Goal: Information Seeking & Learning: Learn about a topic

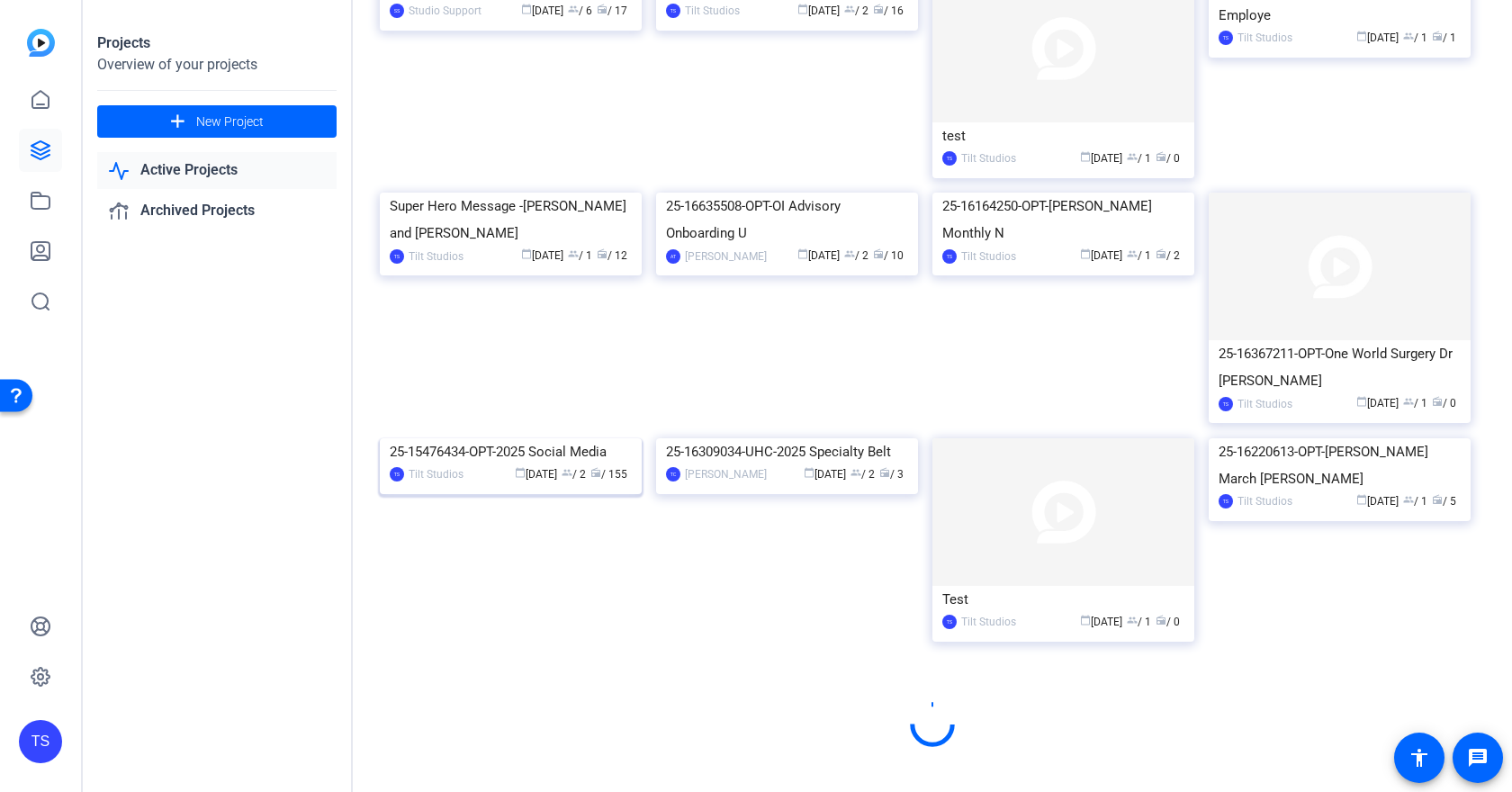
scroll to position [2358, 0]
drag, startPoint x: 524, startPoint y: 562, endPoint x: 508, endPoint y: 566, distance: 16.5
click at [523, 438] on img at bounding box center [510, 438] width 262 height 0
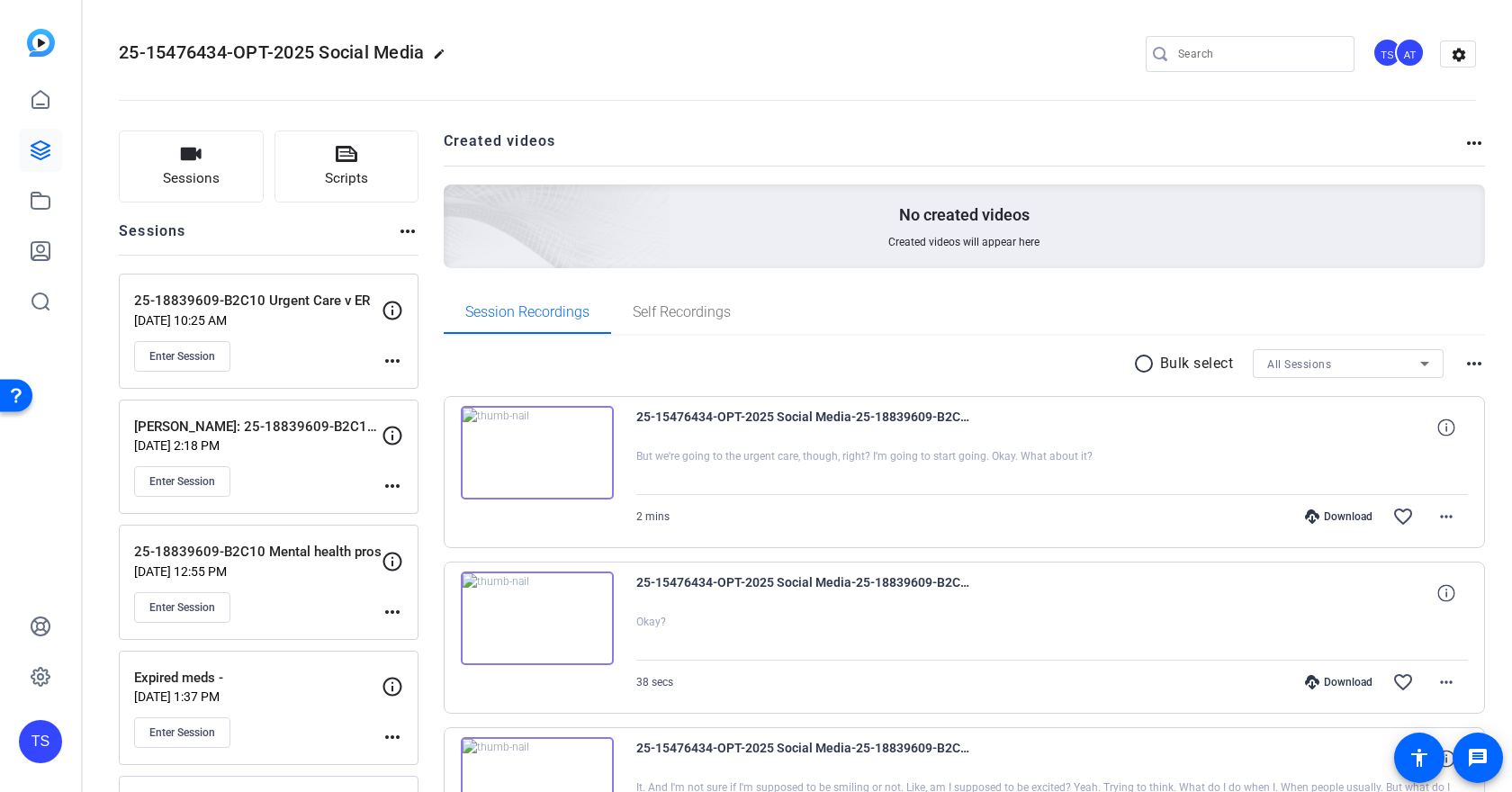
click at [313, 696] on p "[DATE] 1:37 PM" at bounding box center [258, 696] width 248 height 14
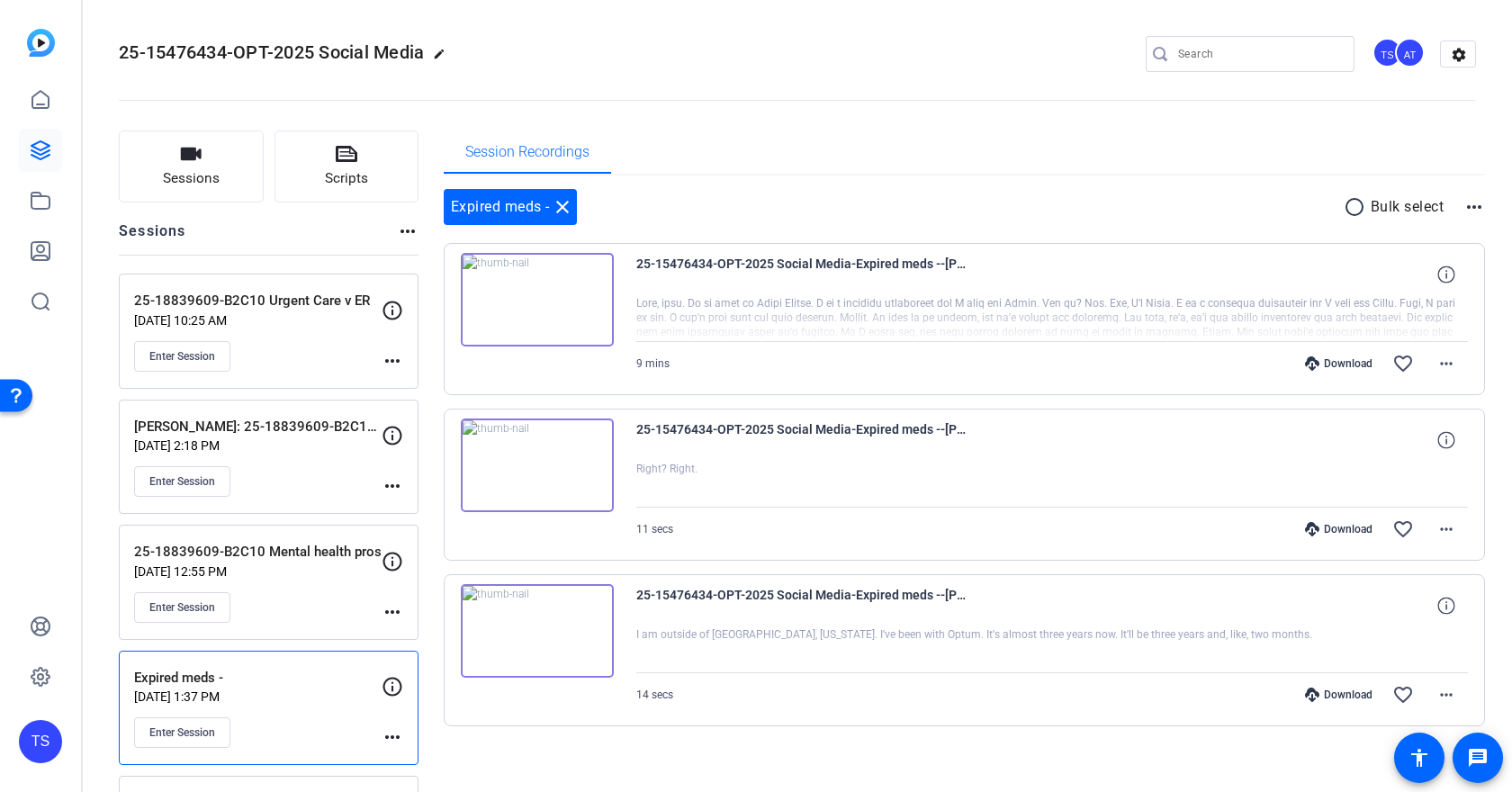
click at [550, 474] on img at bounding box center [536, 465] width 153 height 94
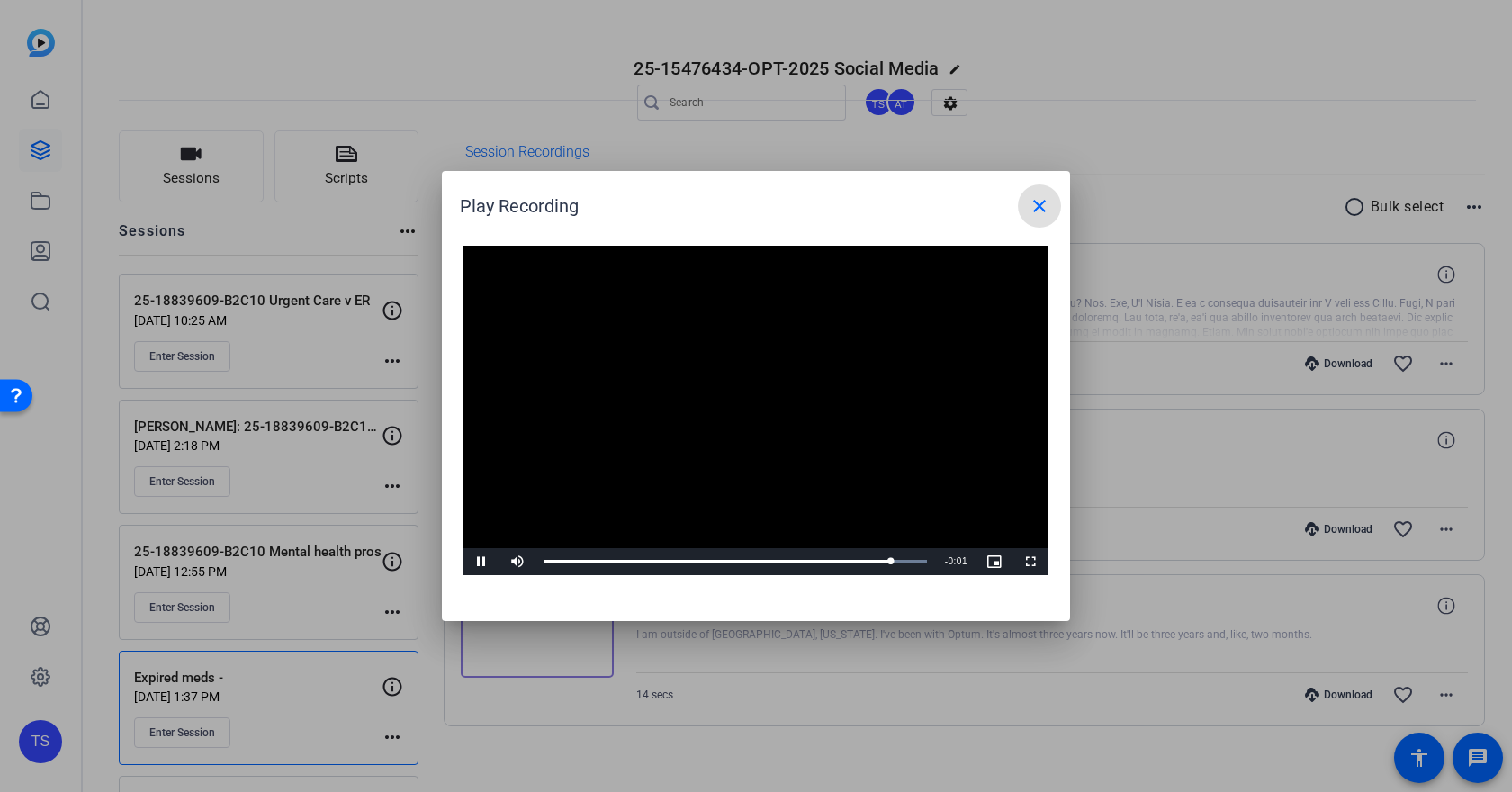
click at [1040, 212] on mat-icon "close" at bounding box center [1040, 207] width 22 height 22
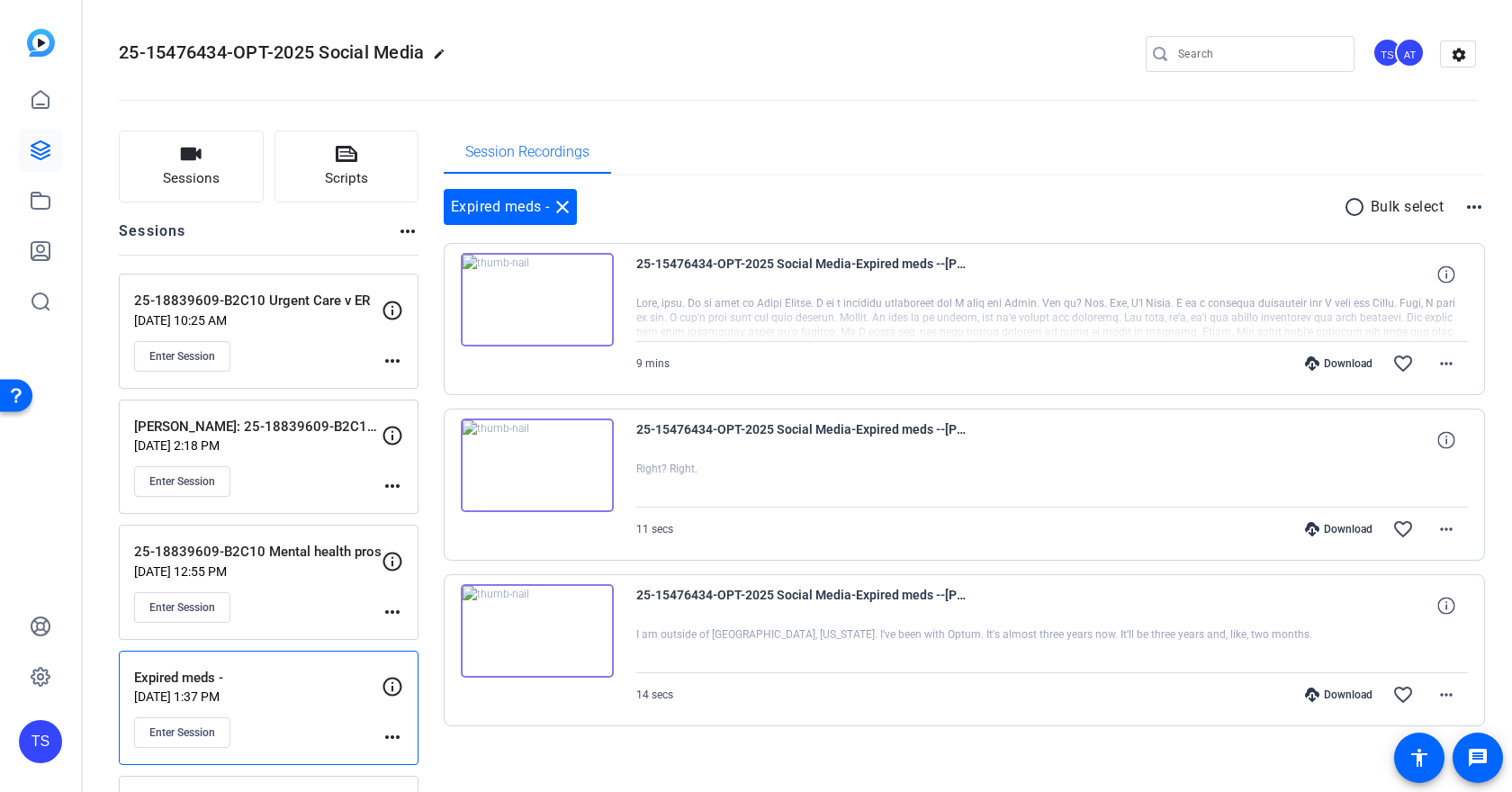
click at [566, 622] on img at bounding box center [536, 631] width 153 height 94
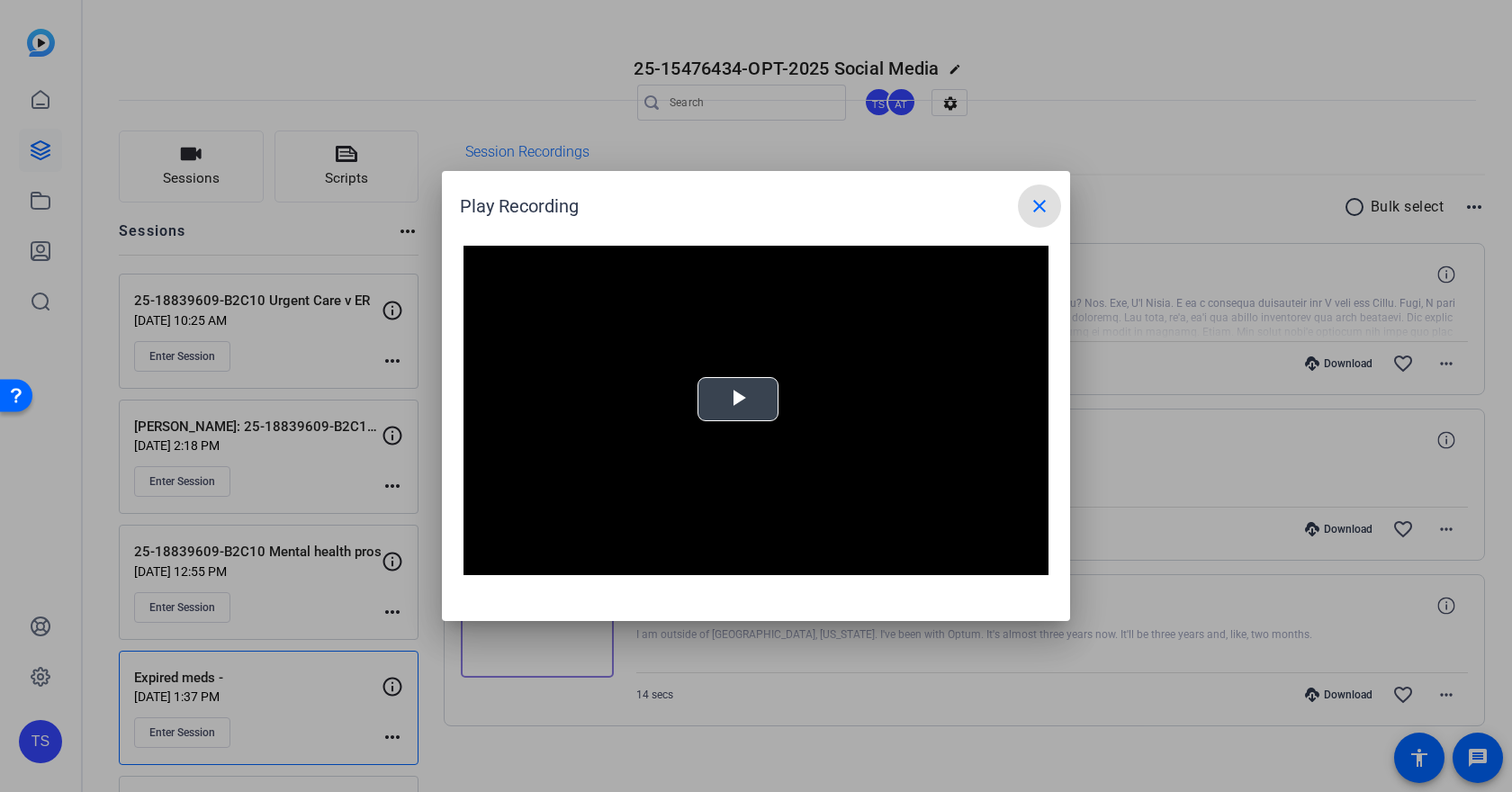
click at [721, 408] on video "Video Player" at bounding box center [756, 410] width 585 height 330
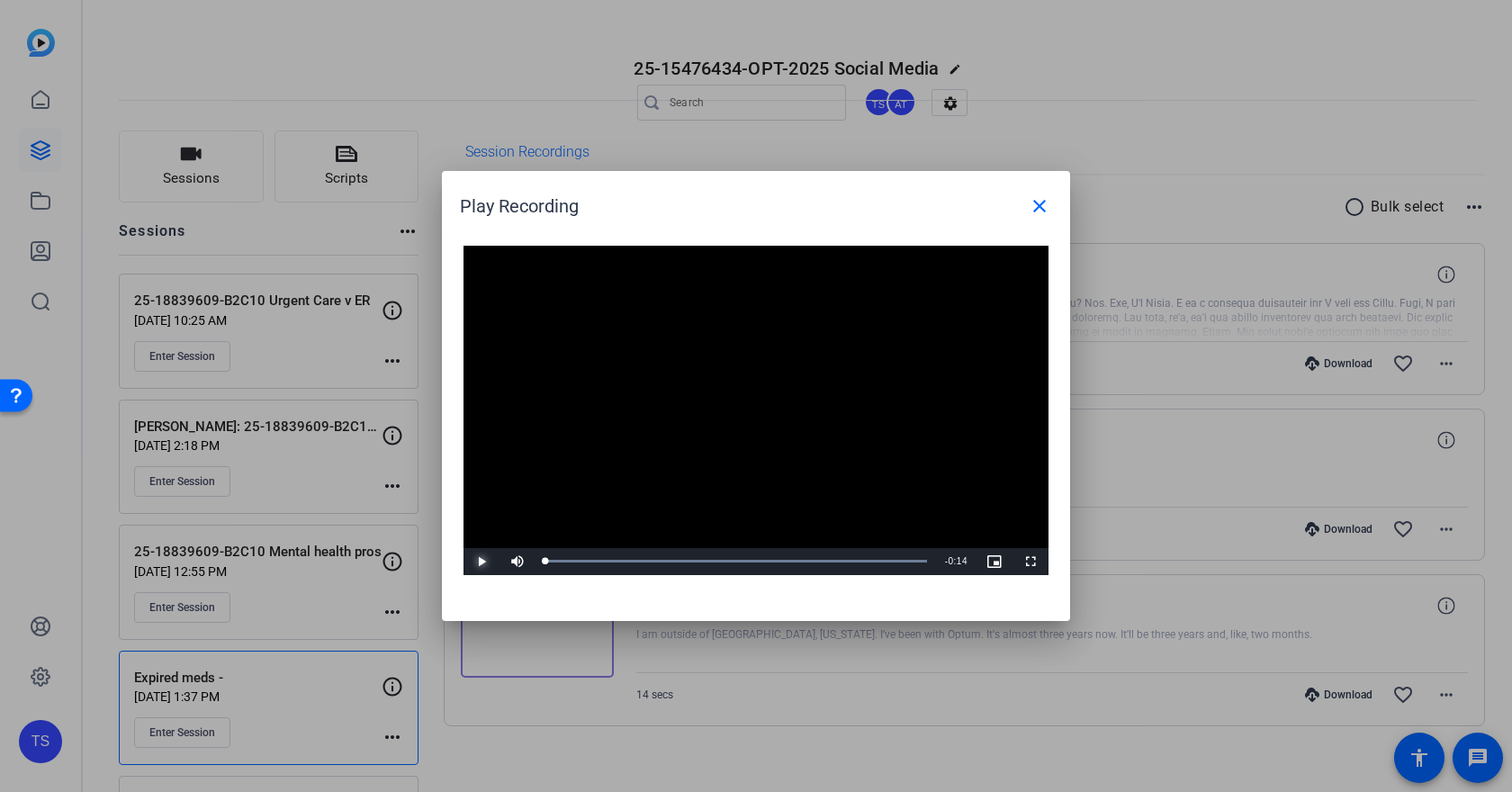
click at [486, 561] on span "Video Player" at bounding box center [481, 561] width 36 height 0
click at [1039, 206] on mat-icon "close" at bounding box center [1040, 207] width 22 height 22
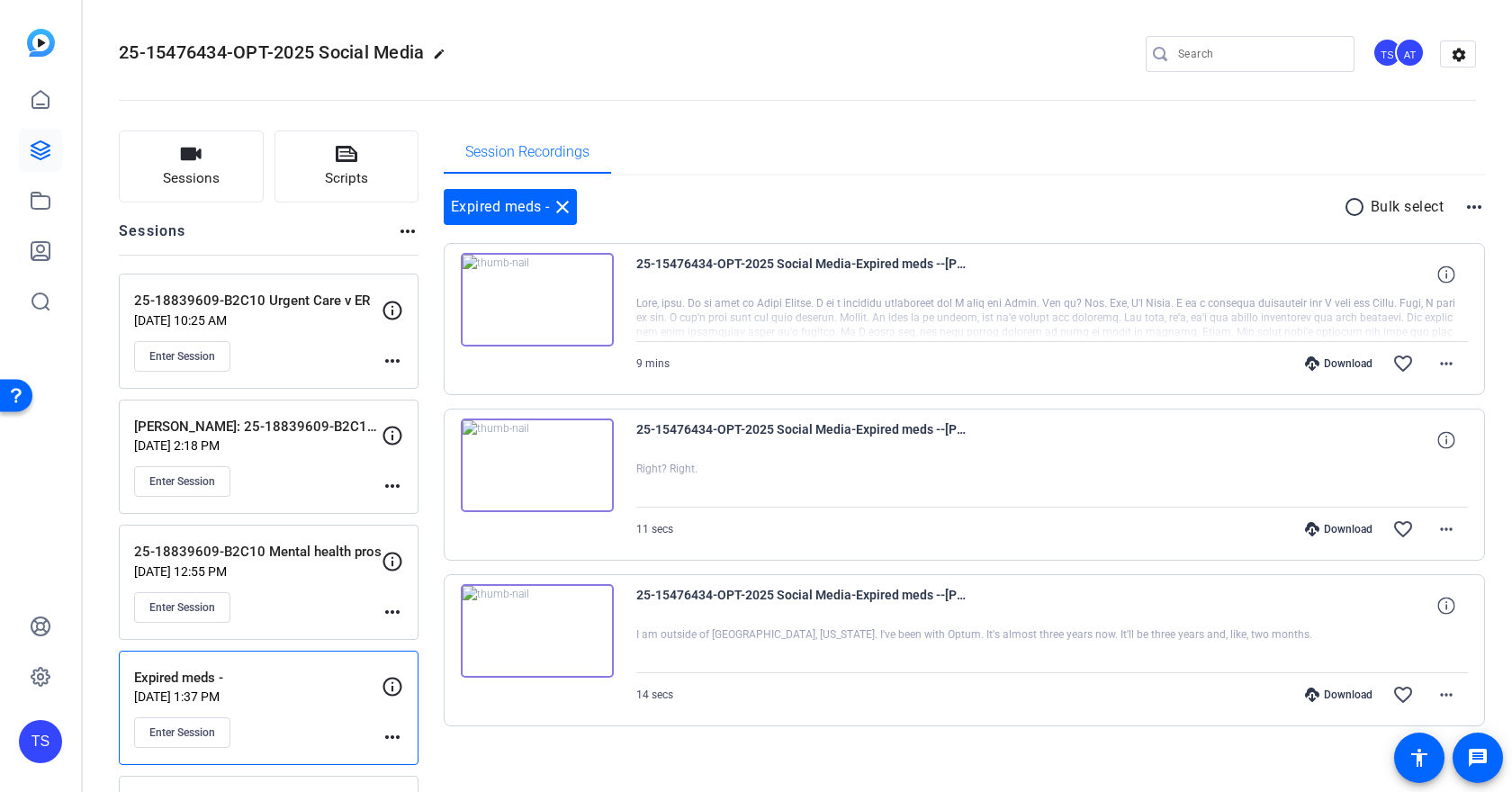
click at [1051, 135] on div "Session Recordings" at bounding box center [964, 152] width 1042 height 43
